Goal: Task Accomplishment & Management: Manage account settings

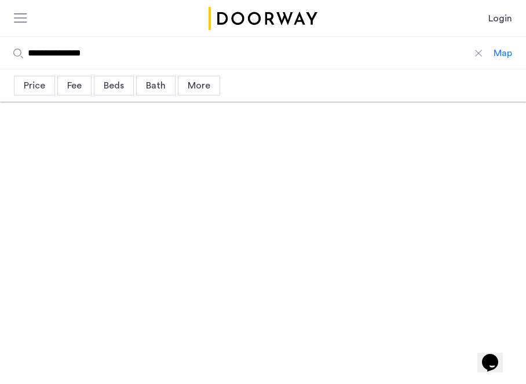
click at [504, 21] on link "Login" at bounding box center [500, 19] width 24 height 14
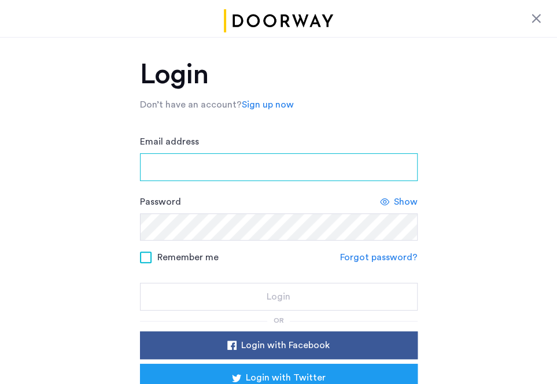
click at [234, 164] on input "Email address" at bounding box center [279, 167] width 278 height 28
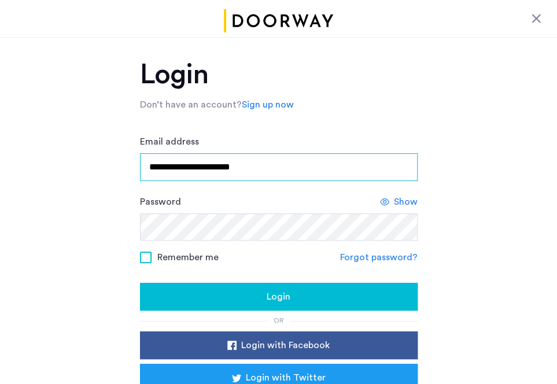
type input "**********"
click at [140, 283] on button "Login" at bounding box center [279, 297] width 278 height 28
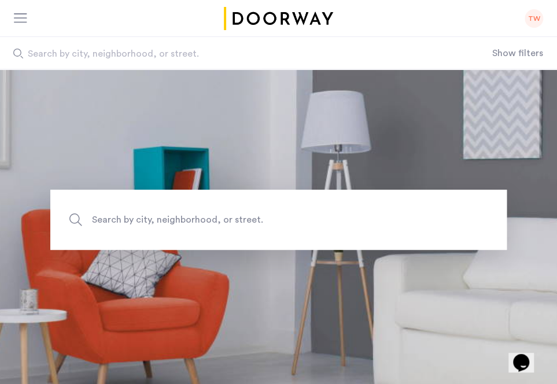
click at [539, 21] on div "TW" at bounding box center [534, 18] width 19 height 19
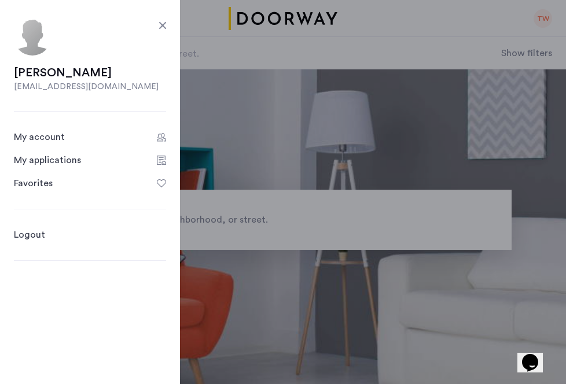
click at [88, 156] on link "My applications" at bounding box center [90, 160] width 152 height 14
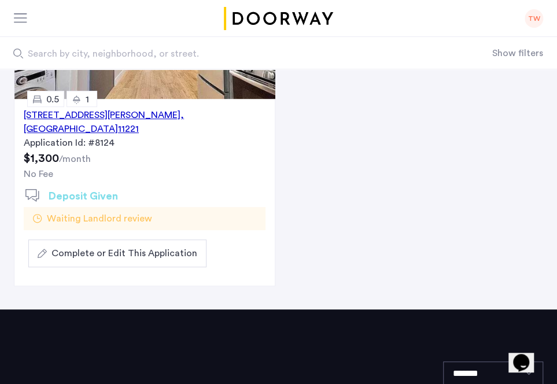
scroll to position [205, 0]
